Goal: Leave review/rating: Share an evaluation or opinion about a product, service, or content

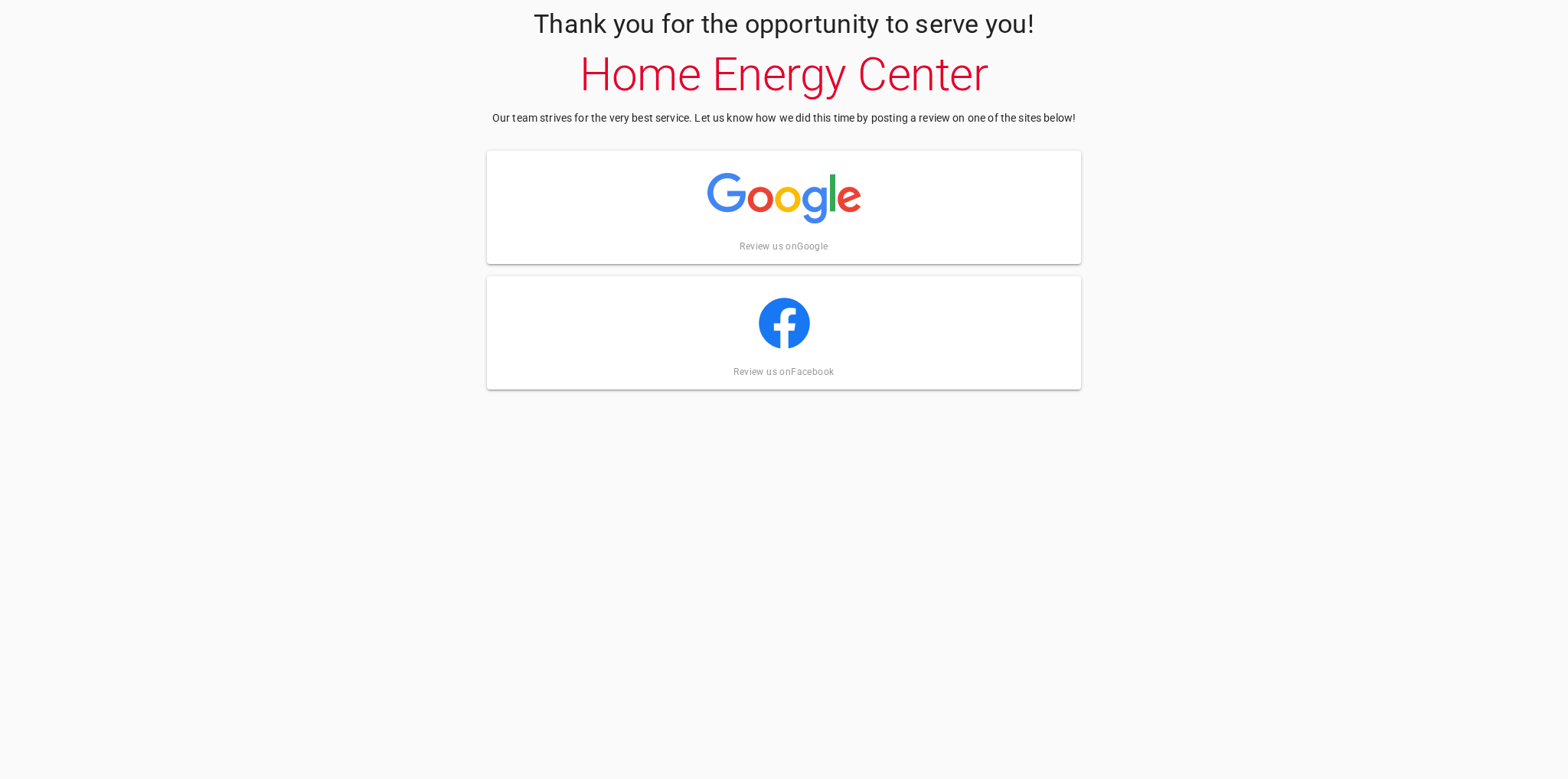
click at [775, 204] on img at bounding box center [784, 198] width 154 height 76
click at [790, 319] on img at bounding box center [784, 324] width 51 height 76
